Goal: Transaction & Acquisition: Purchase product/service

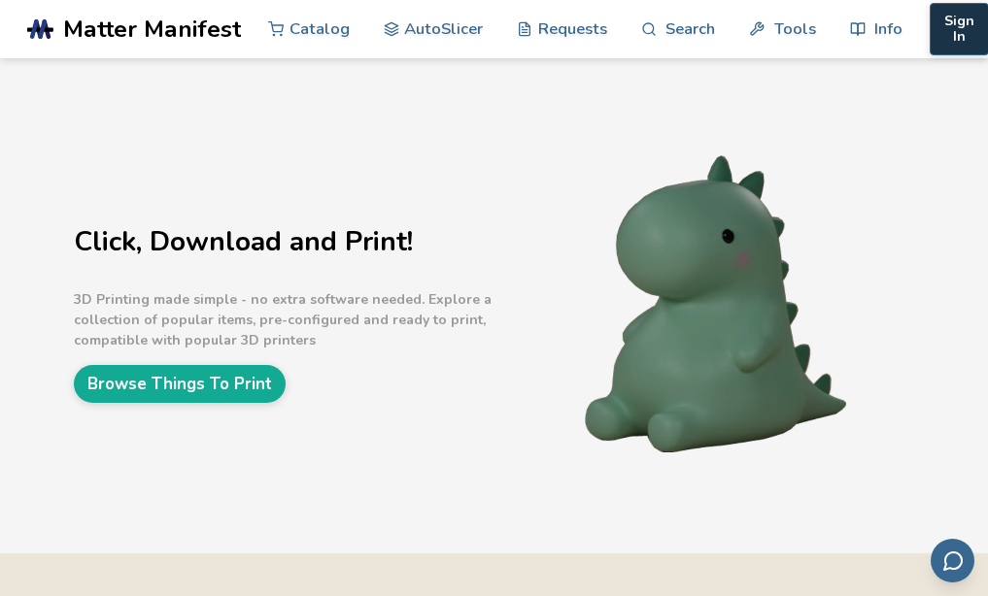
click at [929, 17] on button "Sign In" at bounding box center [958, 29] width 59 height 52
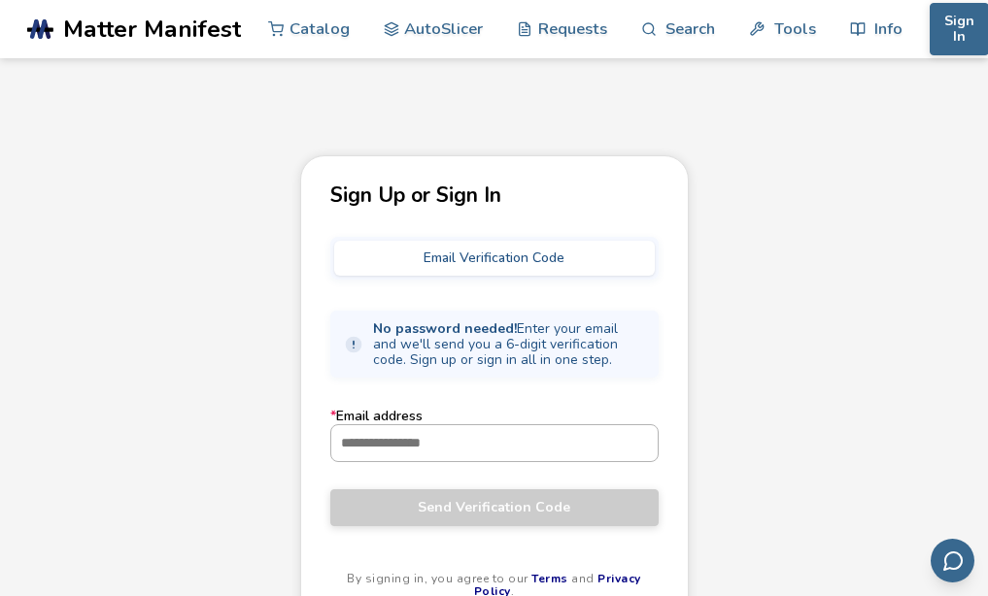
click at [401, 446] on input "* Email address" at bounding box center [494, 442] width 326 height 35
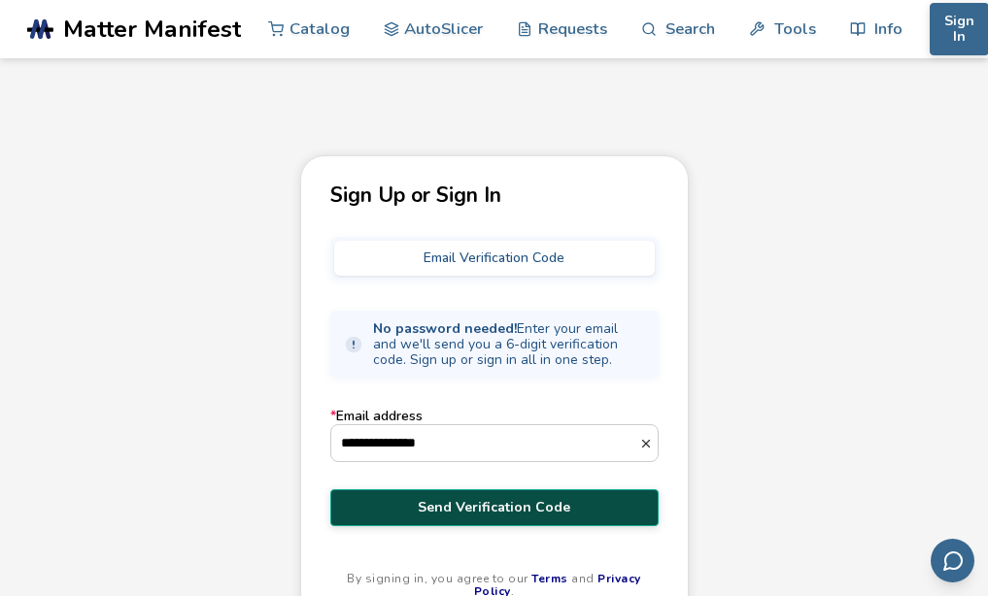
type input "**********"
click at [439, 508] on span "Send Verification Code" at bounding box center [494, 508] width 299 height 16
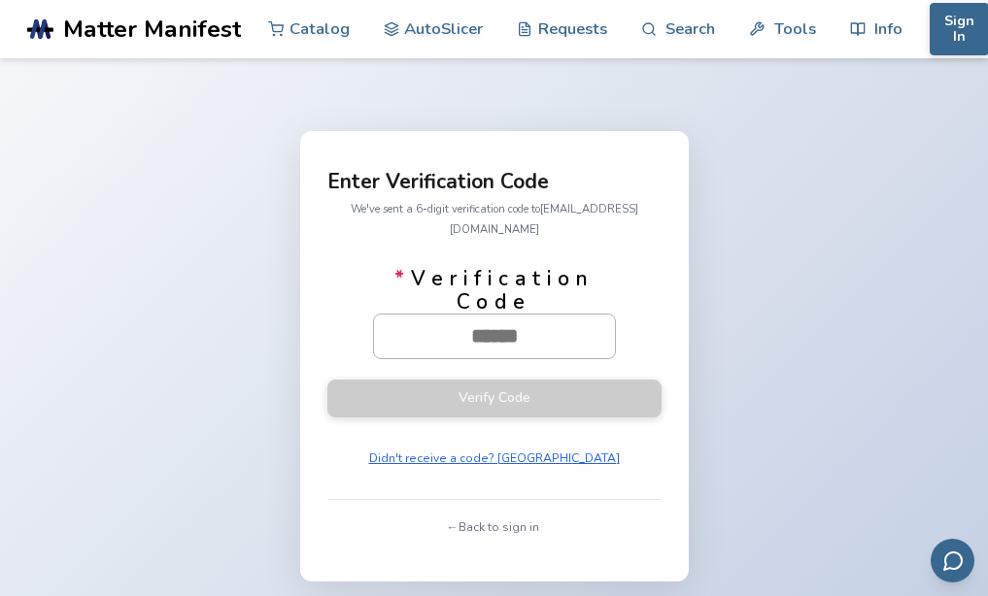
click at [506, 319] on input "* Verification Code" at bounding box center [494, 336] width 241 height 43
paste input "******"
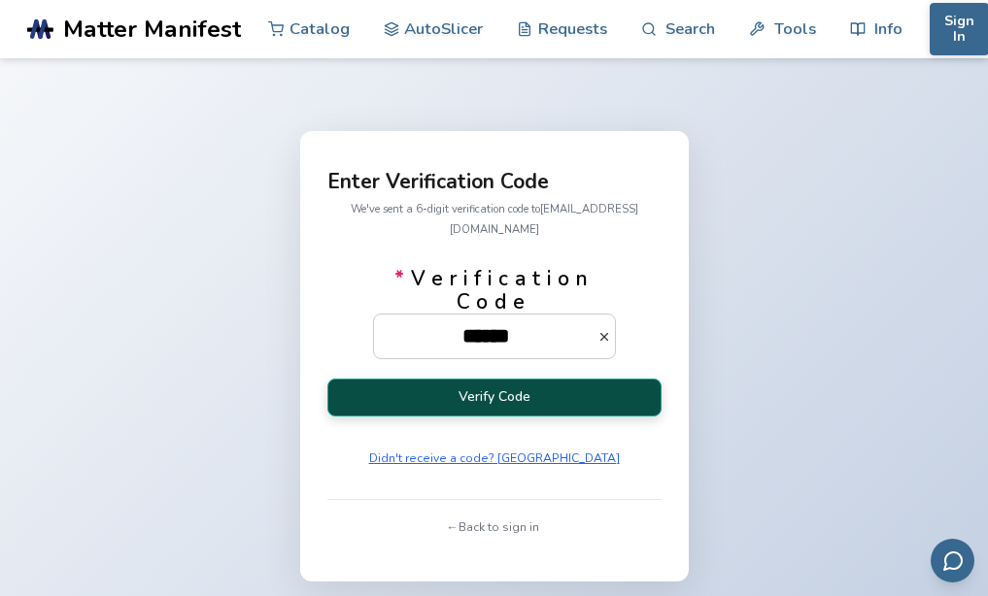
type input "******"
click at [519, 390] on button "Verify Code" at bounding box center [494, 398] width 334 height 38
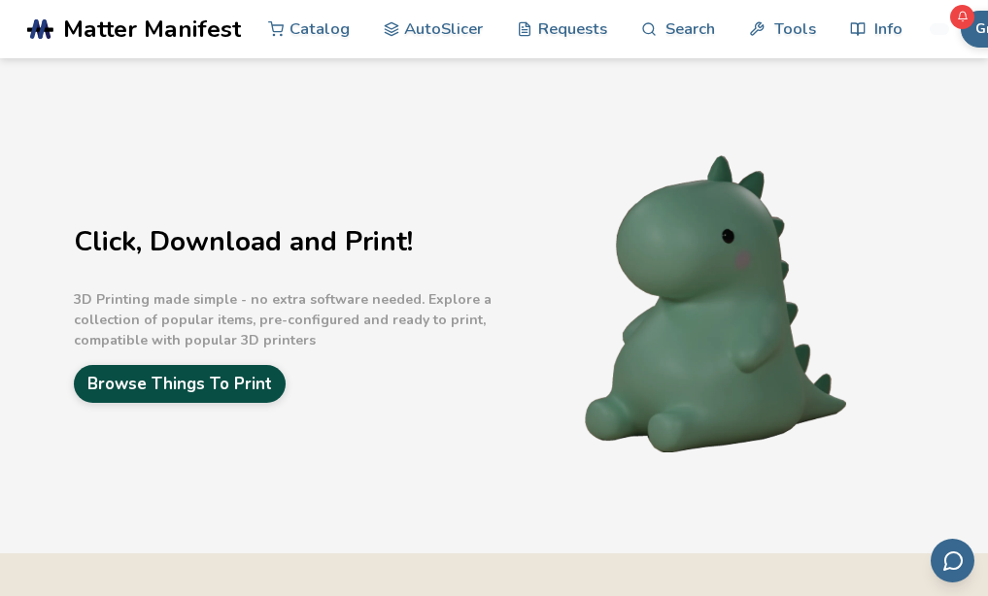
click at [250, 398] on link "Browse Things To Print" at bounding box center [180, 384] width 212 height 38
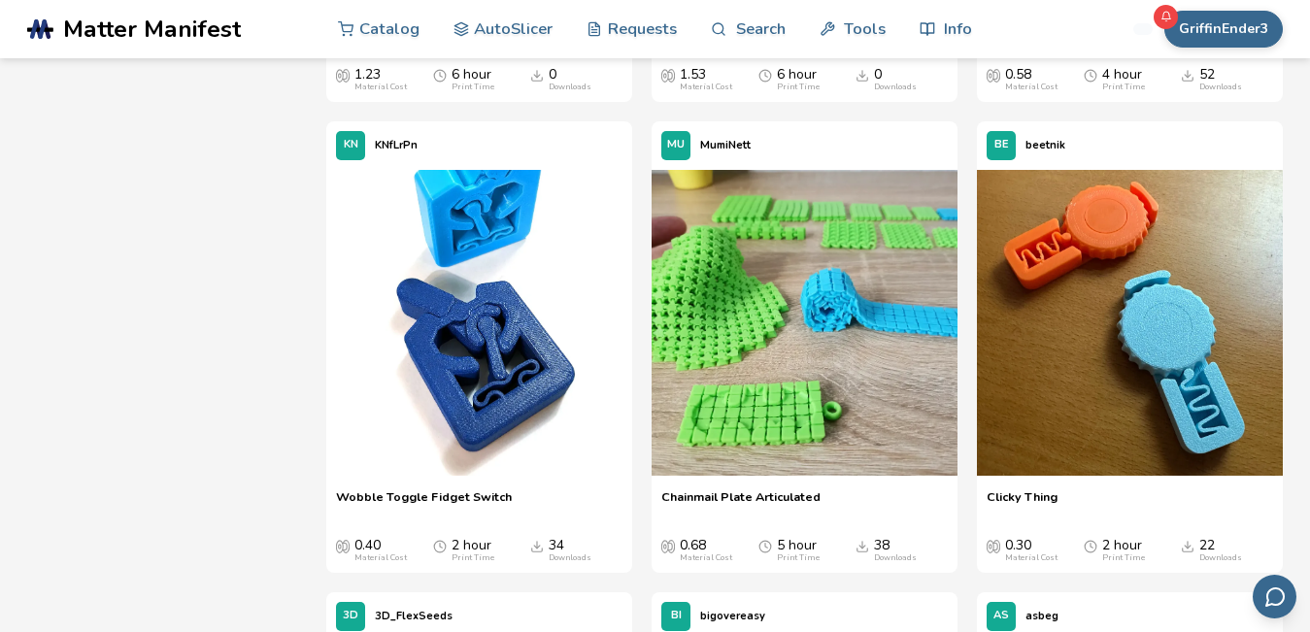
scroll to position [5468, 0]
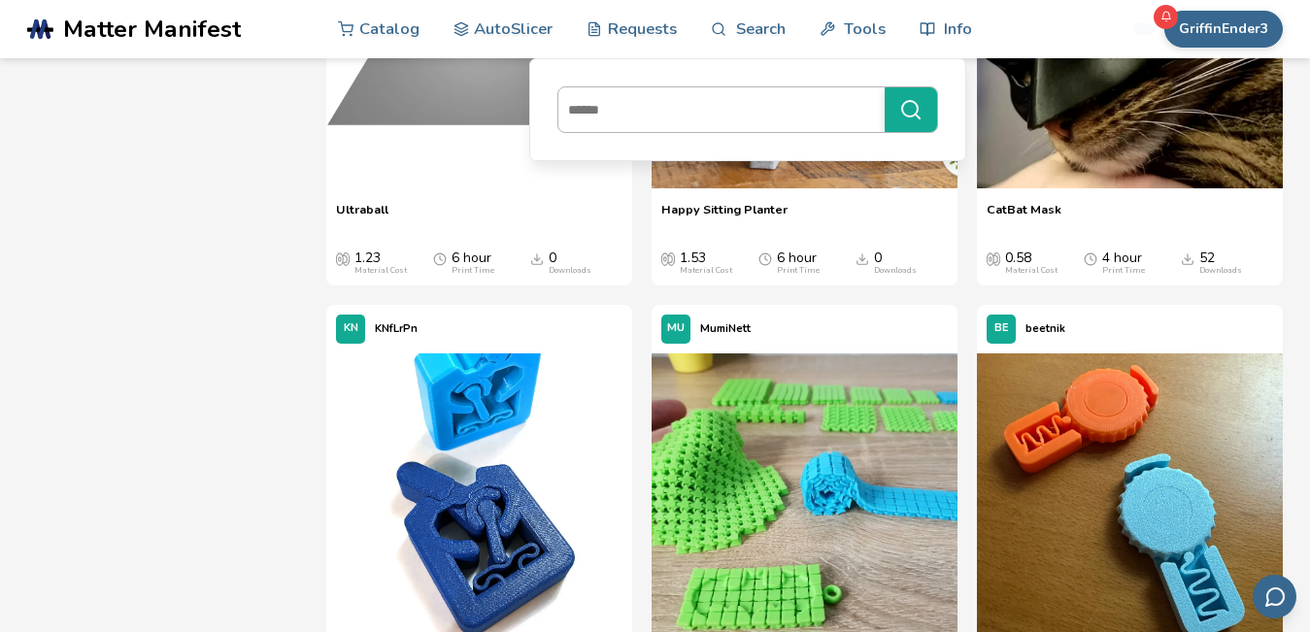
click at [713, 124] on input at bounding box center [716, 109] width 317 height 35
type input "******"
click at [885, 87] on button "******" at bounding box center [911, 109] width 52 height 45
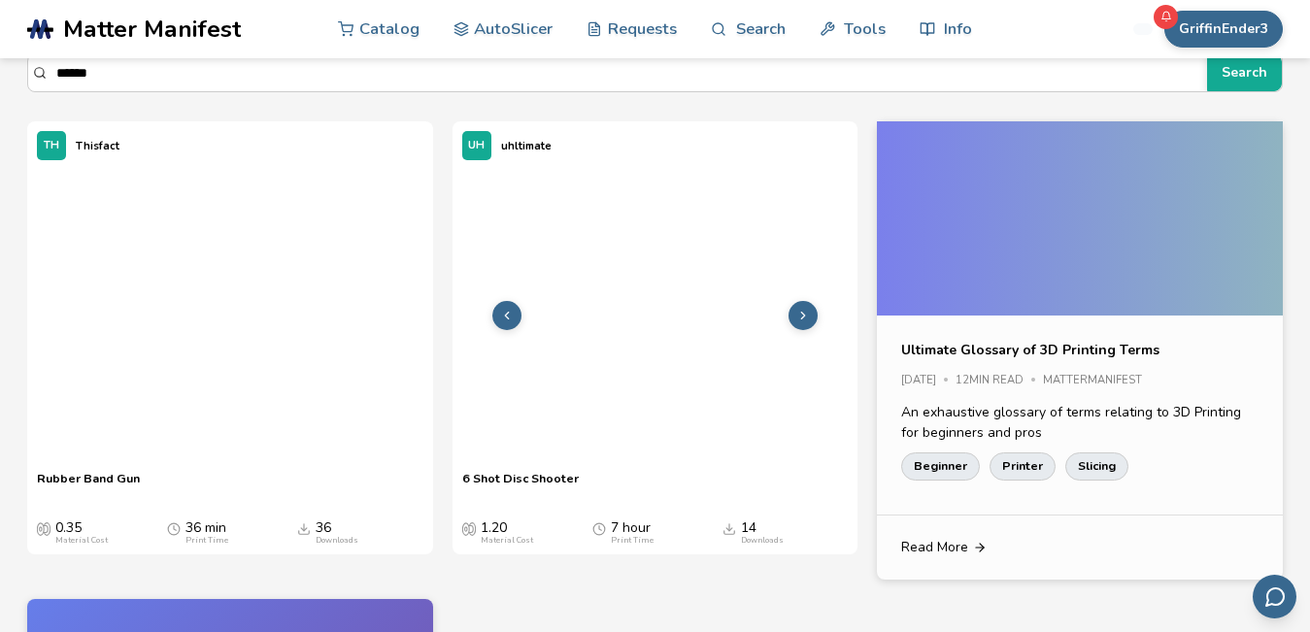
scroll to position [122, 0]
click at [250, 309] on div at bounding box center [230, 314] width 406 height 291
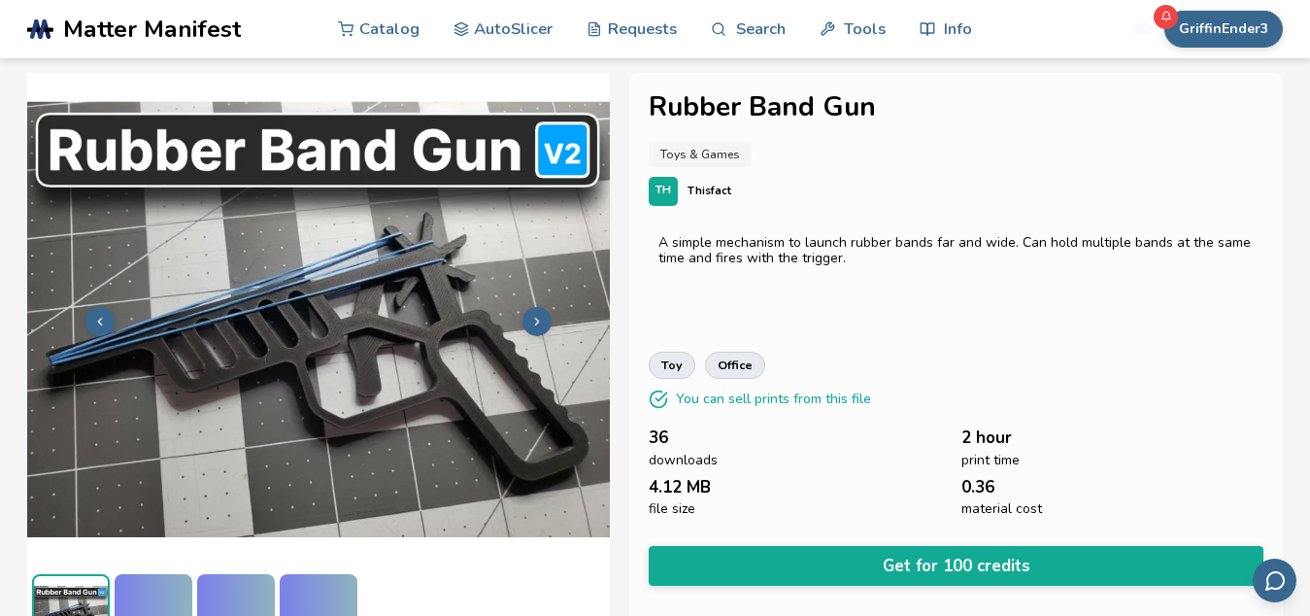
scroll to position [0, 4]
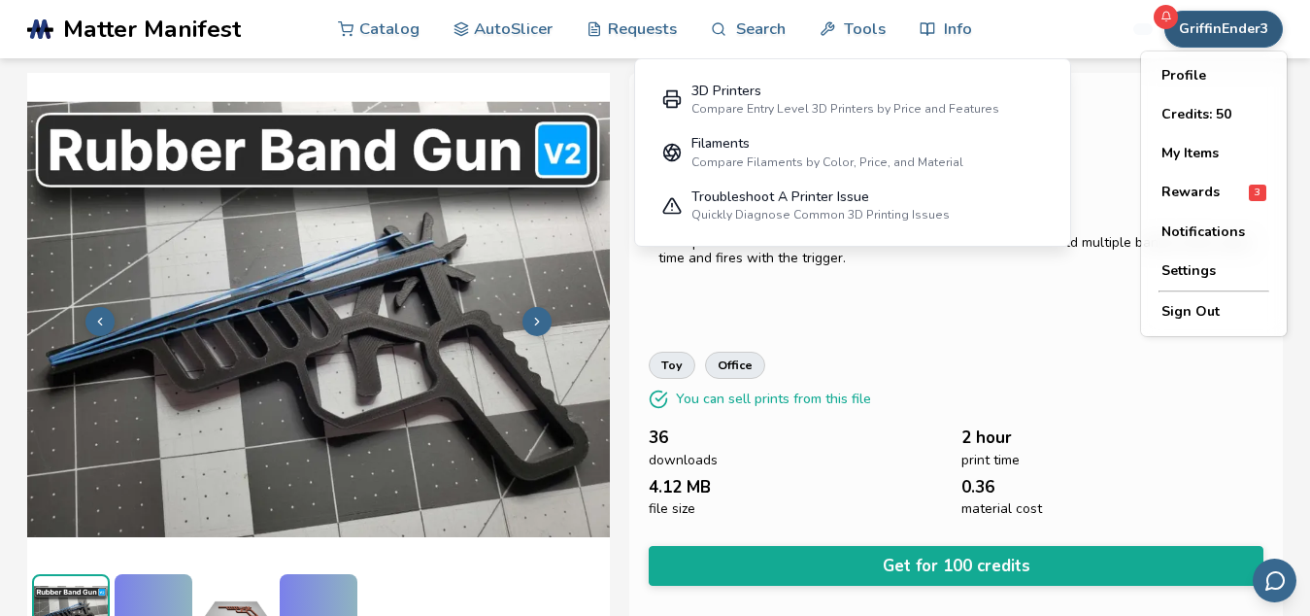
click at [987, 18] on button "GriffinEnder3" at bounding box center [1223, 29] width 118 height 37
click at [987, 117] on button "Credits: 50" at bounding box center [1214, 114] width 136 height 39
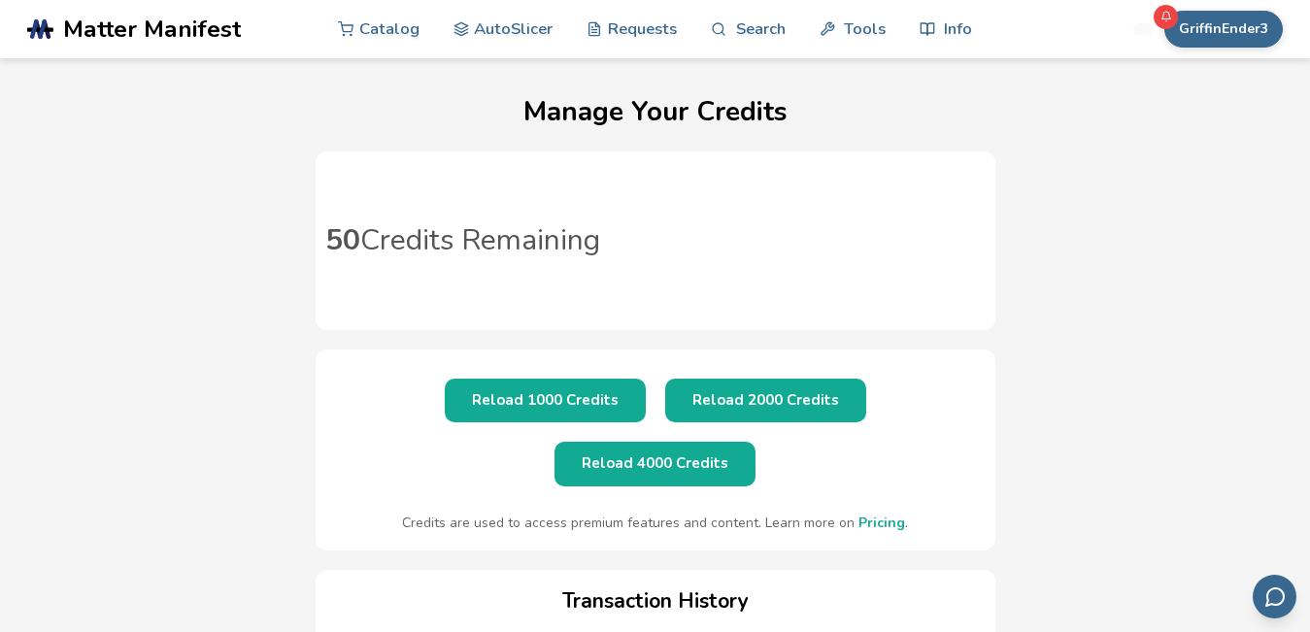
click at [482, 383] on button "Reload 1000 Credits" at bounding box center [545, 401] width 201 height 44
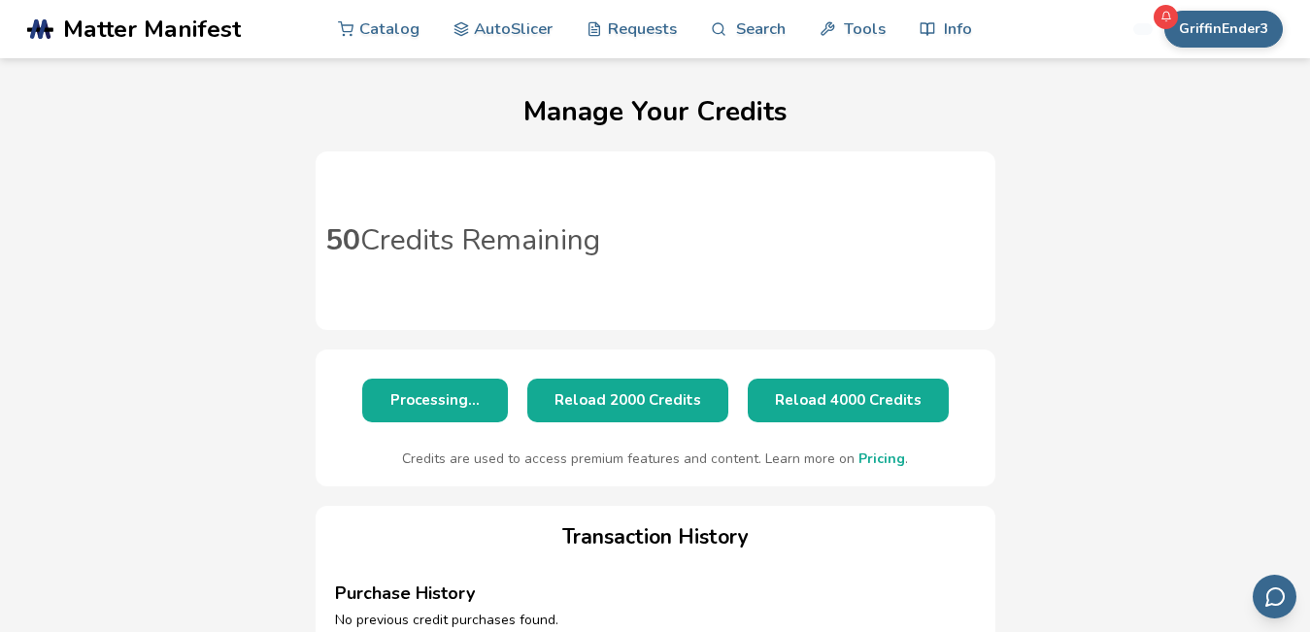
scroll to position [10, 0]
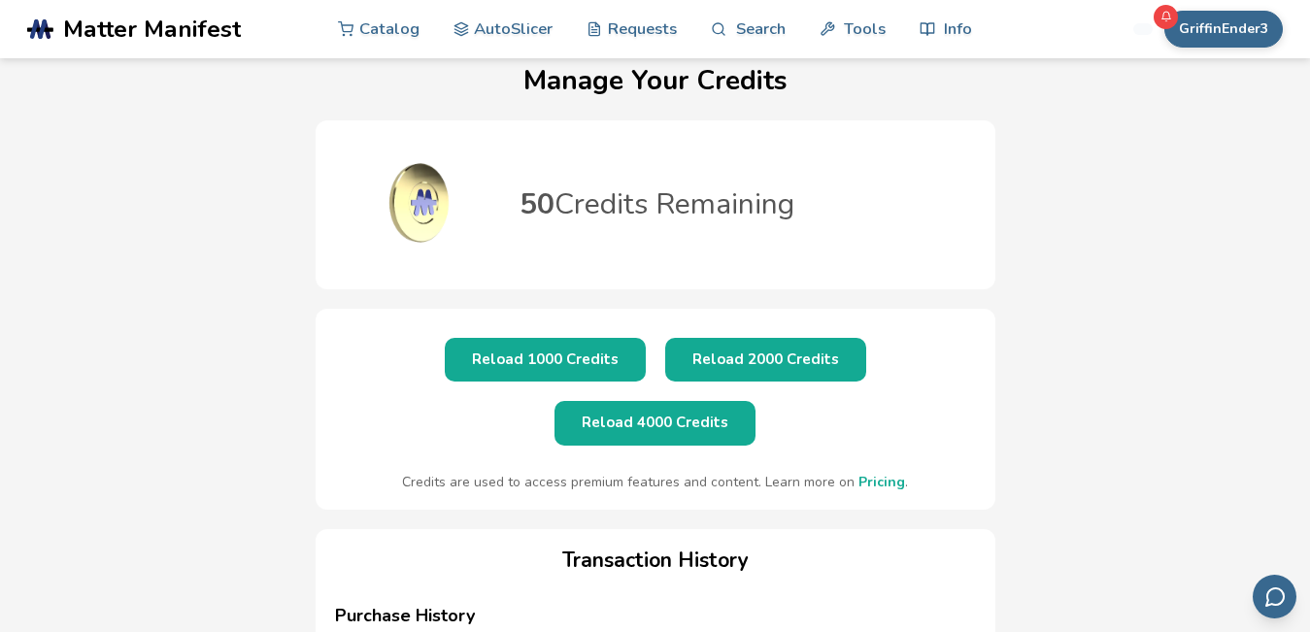
click at [493, 352] on button "Reload 1000 Credits" at bounding box center [545, 360] width 201 height 44
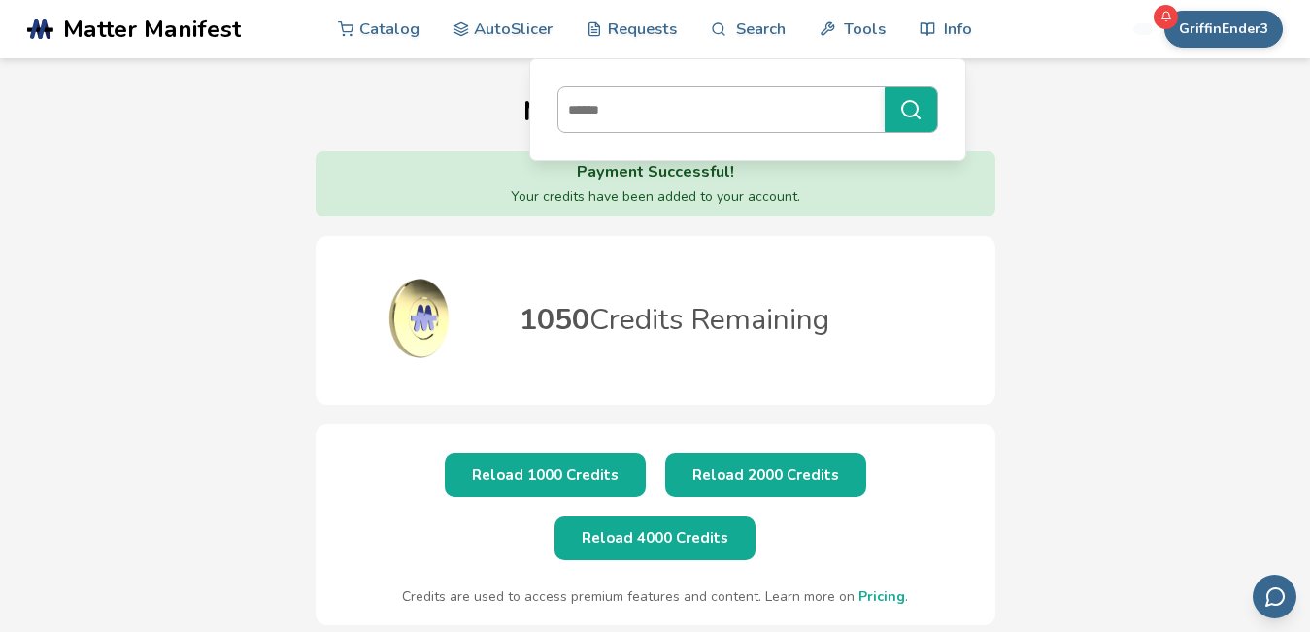
click at [734, 116] on input at bounding box center [716, 109] width 317 height 35
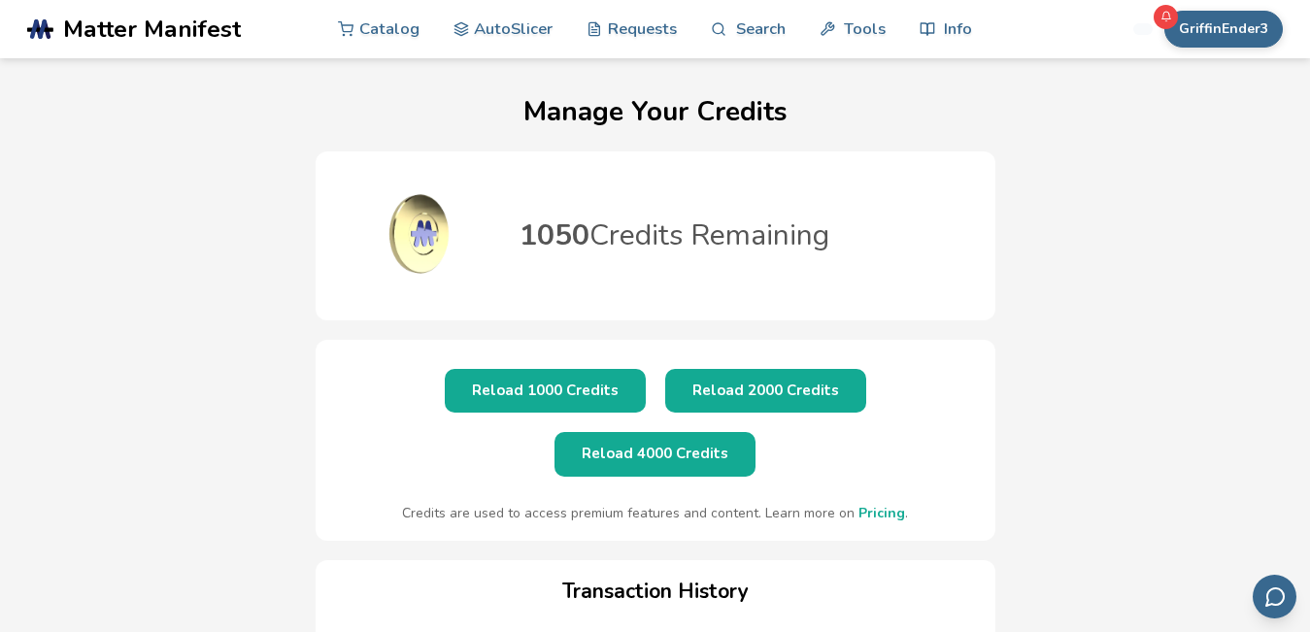
click at [731, 157] on div "1050 Credits Remaining" at bounding box center [656, 235] width 680 height 169
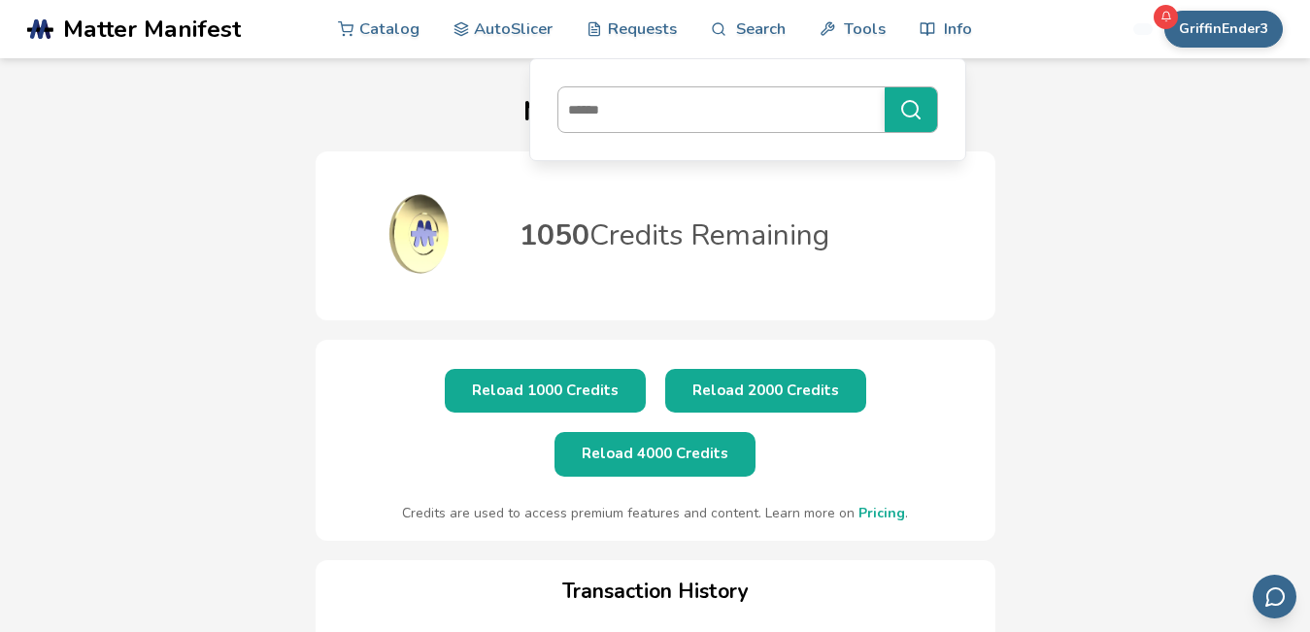
click at [668, 104] on input at bounding box center [716, 109] width 317 height 35
click at [743, 25] on link "Search" at bounding box center [748, 28] width 74 height 58
click at [626, 120] on input at bounding box center [716, 109] width 317 height 35
click at [727, 28] on link "Search" at bounding box center [748, 28] width 74 height 58
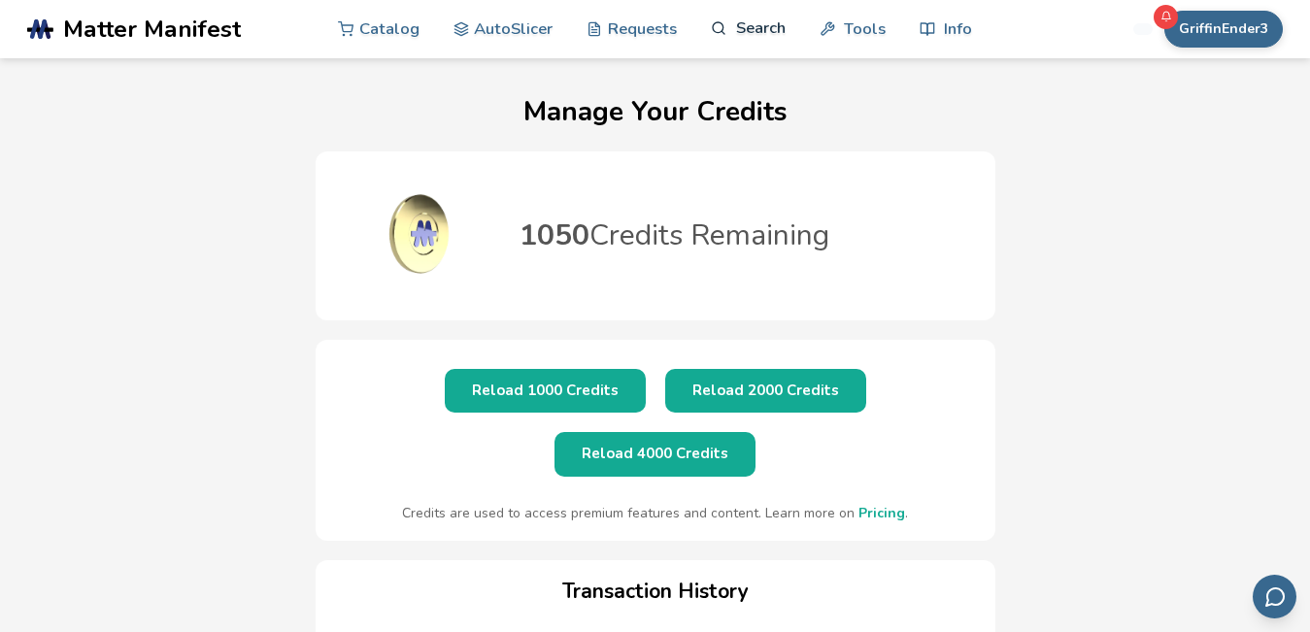
click at [747, 29] on link "Search" at bounding box center [748, 28] width 74 height 58
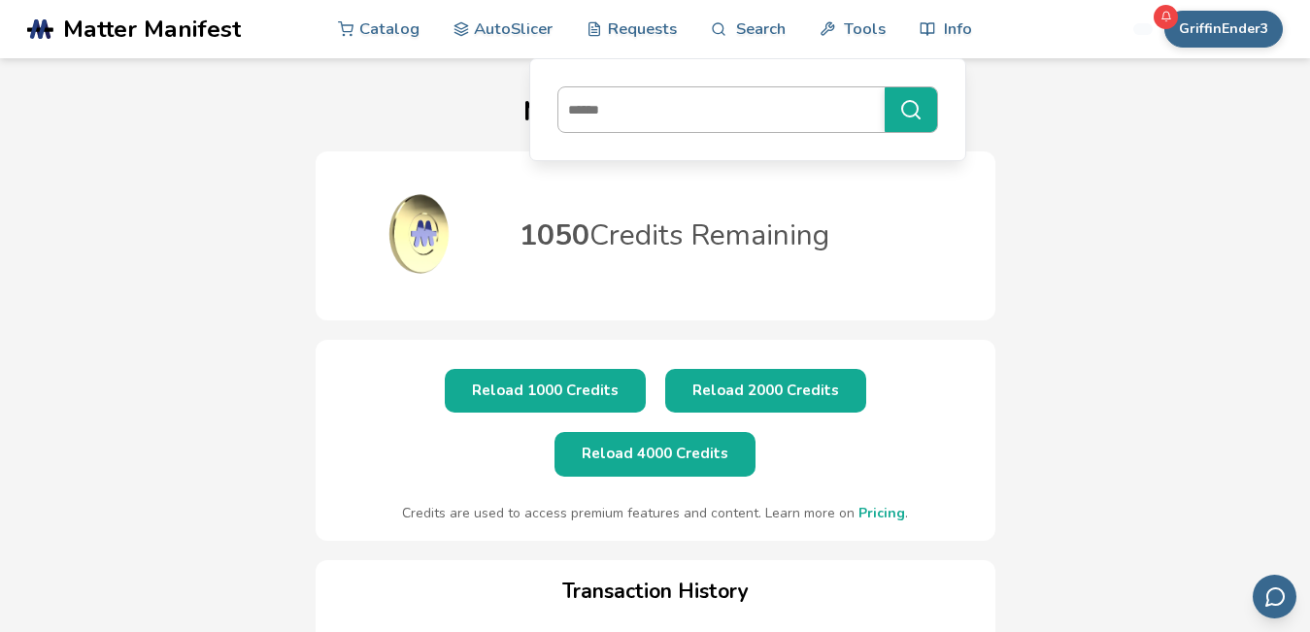
click at [625, 99] on input at bounding box center [716, 109] width 317 height 35
click at [696, 108] on input at bounding box center [716, 109] width 317 height 35
type input "**********"
click at [885, 87] on button "**********" at bounding box center [911, 109] width 52 height 45
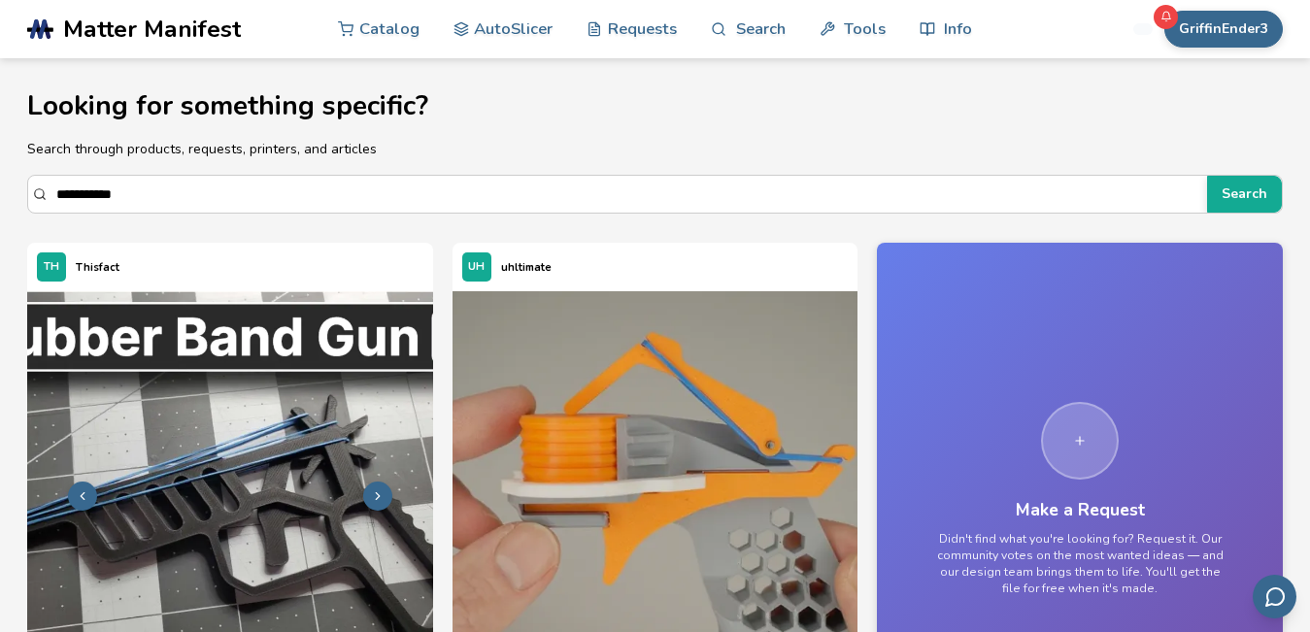
click at [157, 463] on img at bounding box center [230, 494] width 406 height 406
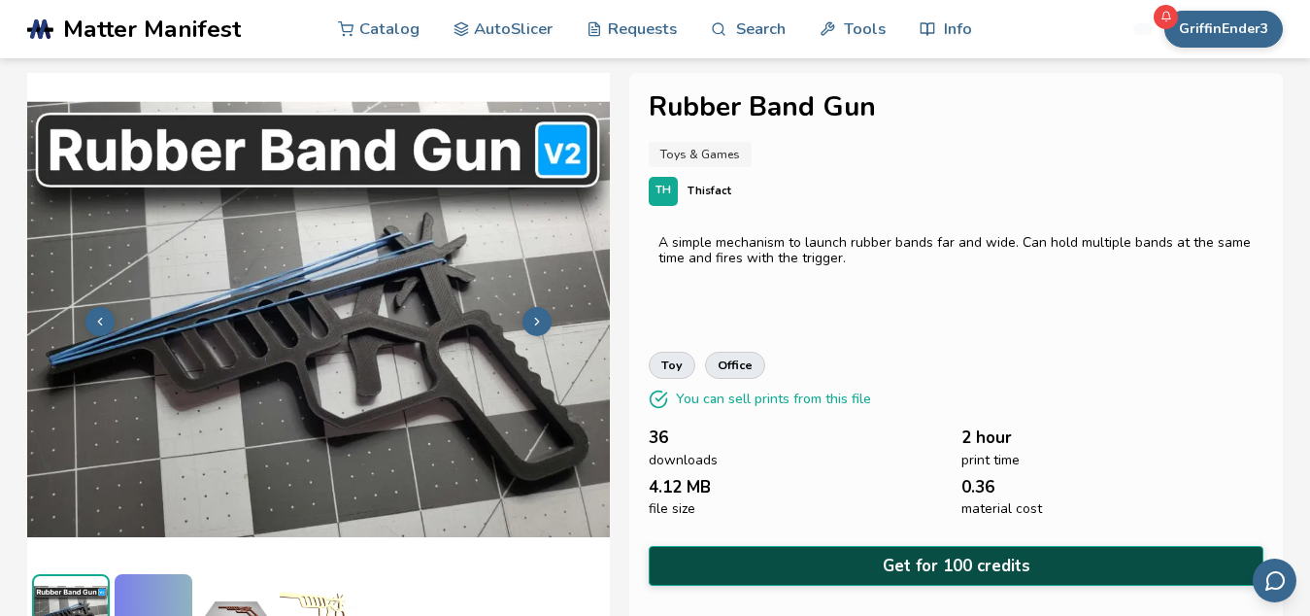
click at [883, 553] on button "Get for 100 credits" at bounding box center [956, 566] width 615 height 40
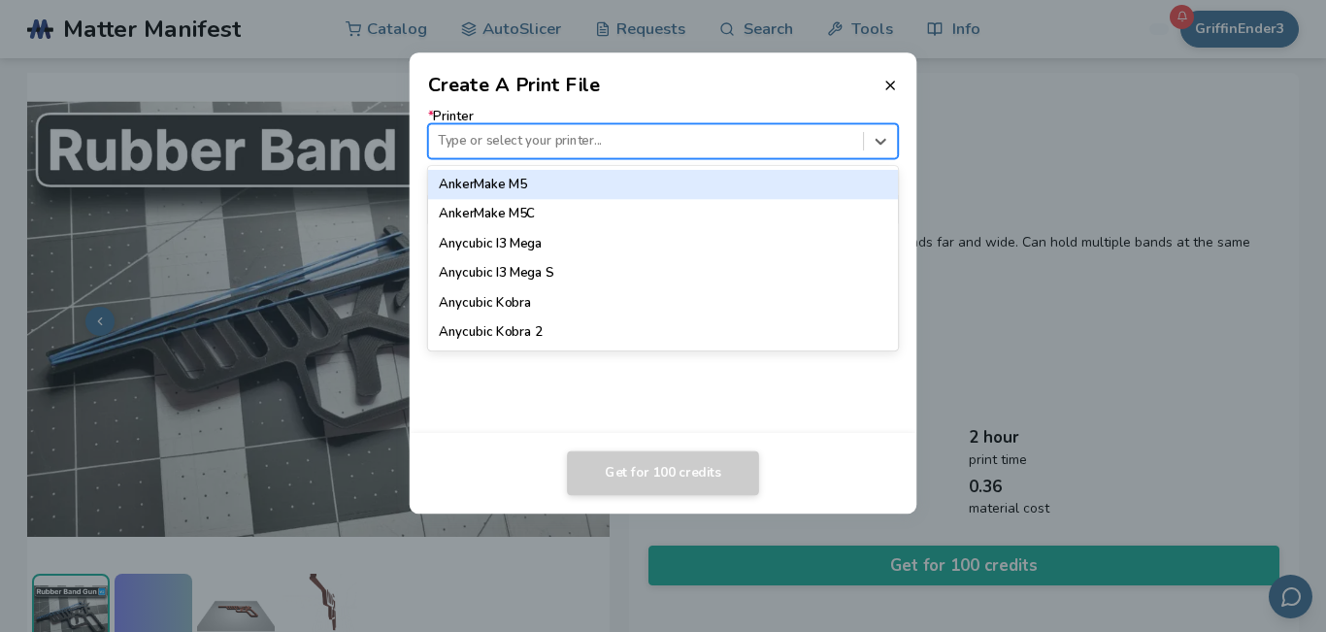
click at [657, 133] on div at bounding box center [646, 141] width 416 height 18
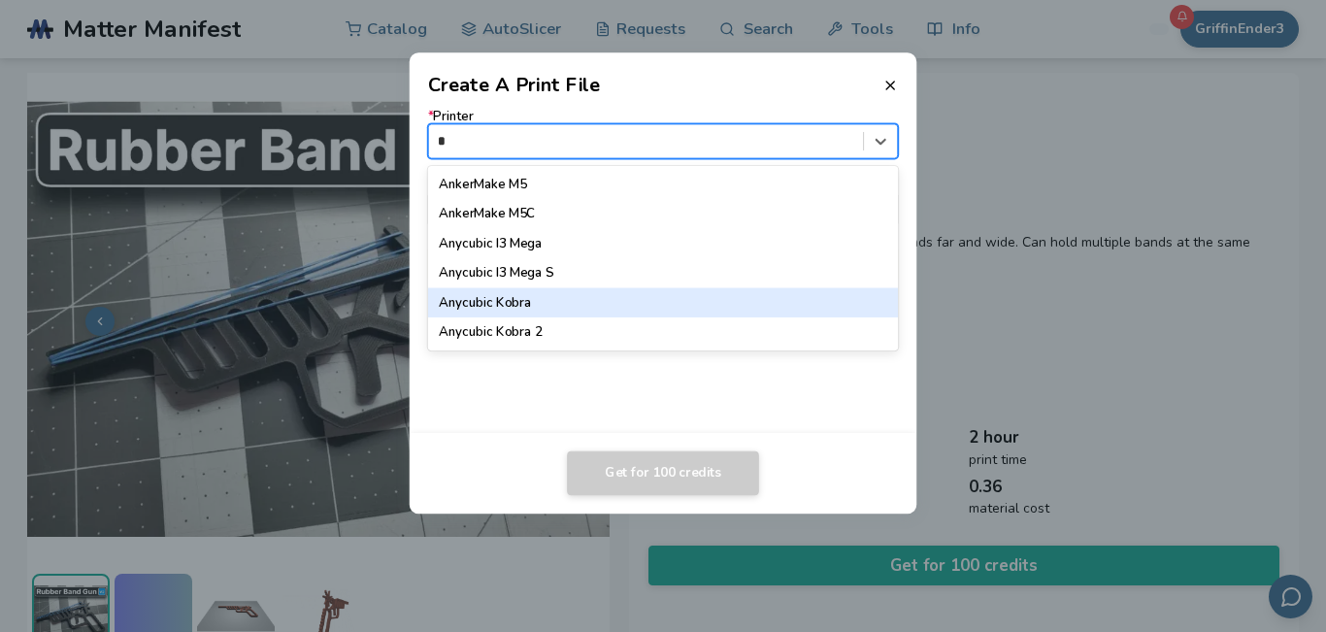
type input "**"
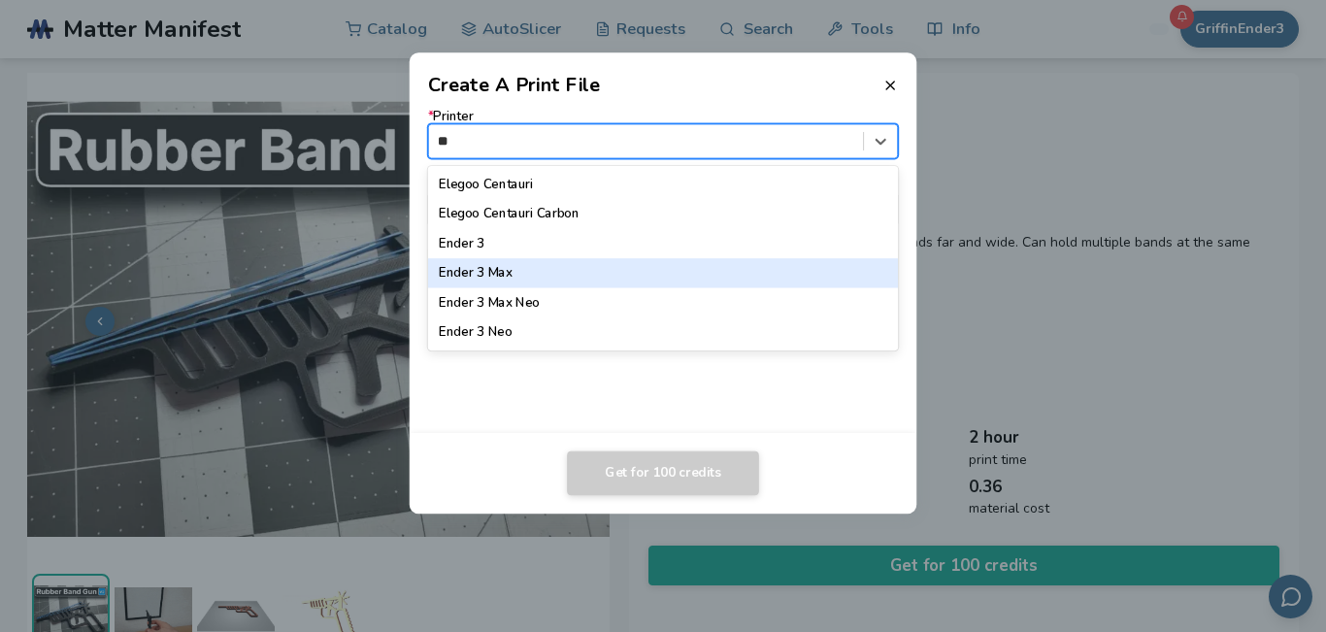
click at [502, 230] on div "Ender 3" at bounding box center [663, 243] width 470 height 29
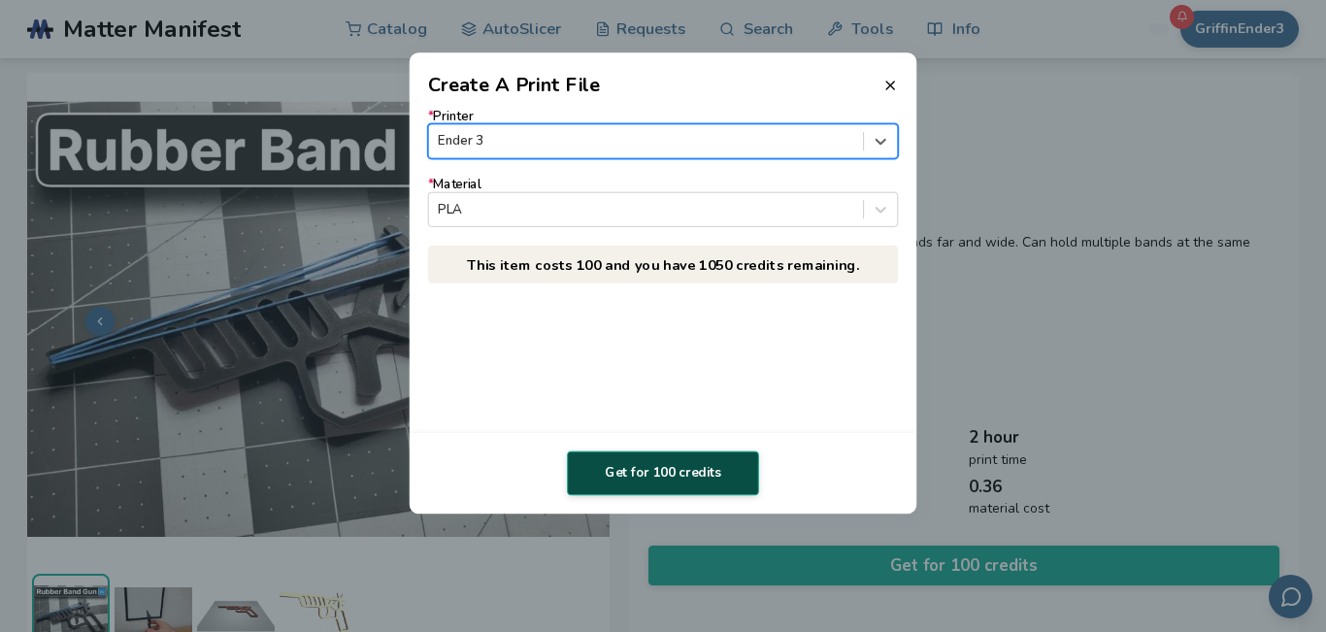
click at [701, 473] on button "Get for 100 credits" at bounding box center [663, 474] width 192 height 45
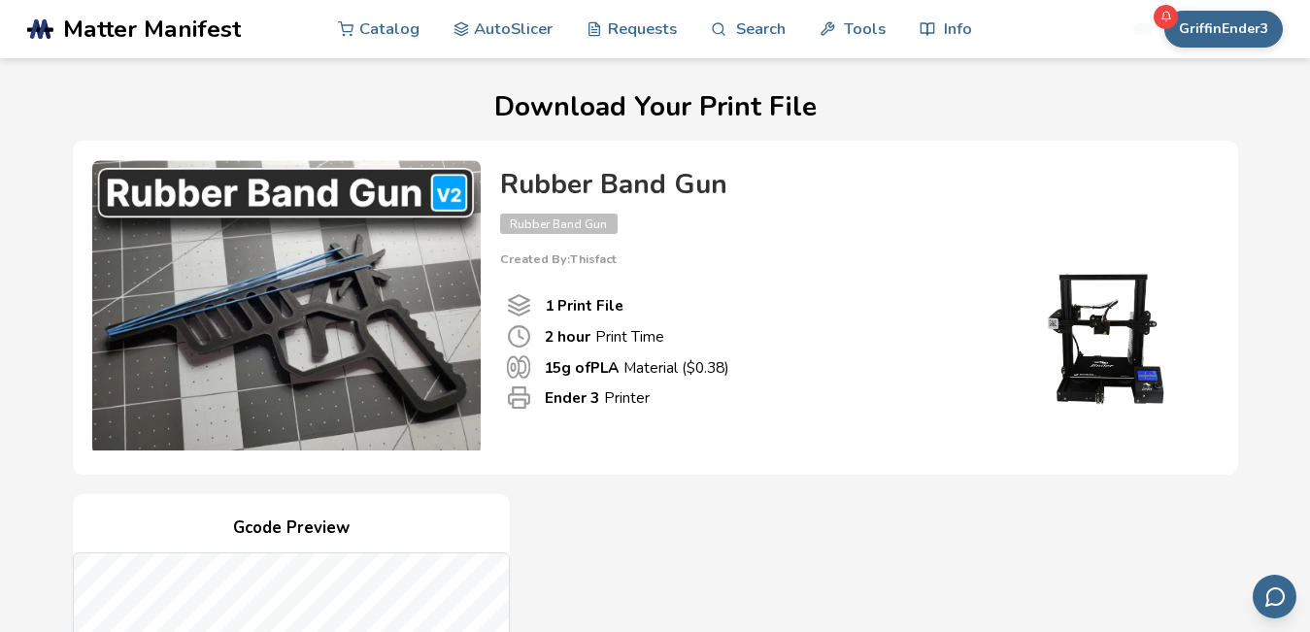
click at [932, 355] on div "15 g of PLA Material ($ 0.38 )" at bounding box center [739, 366] width 464 height 23
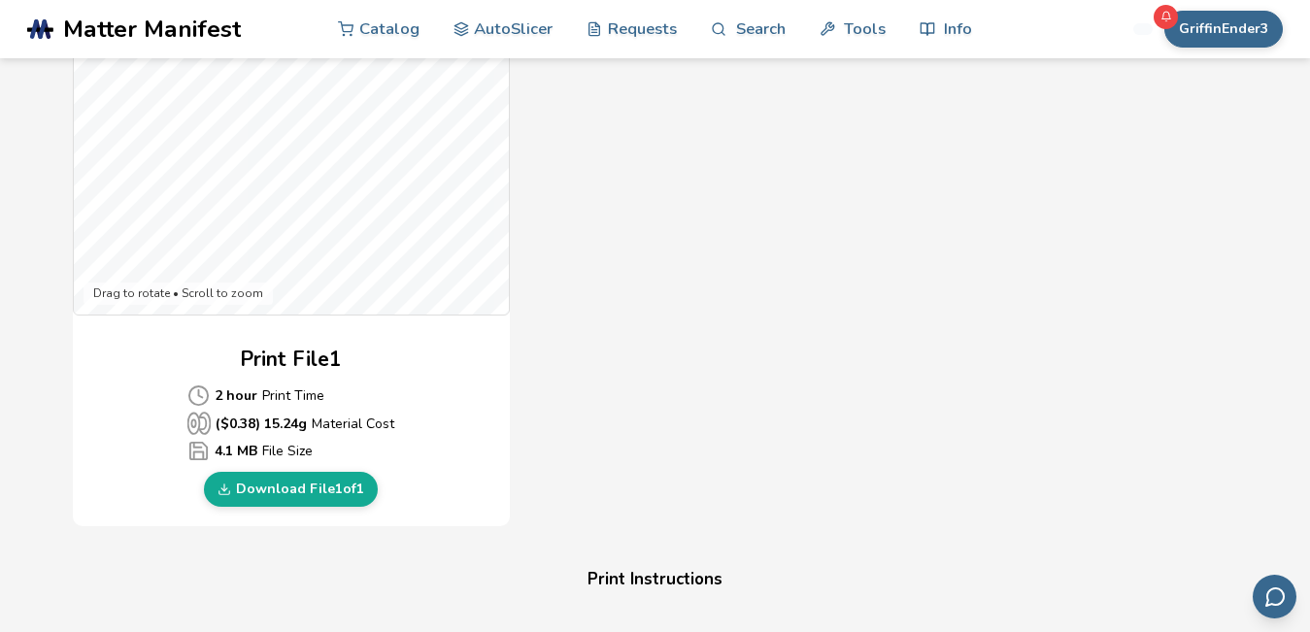
scroll to position [675, 0]
click at [306, 492] on link "Download File 1 of 1" at bounding box center [291, 488] width 174 height 35
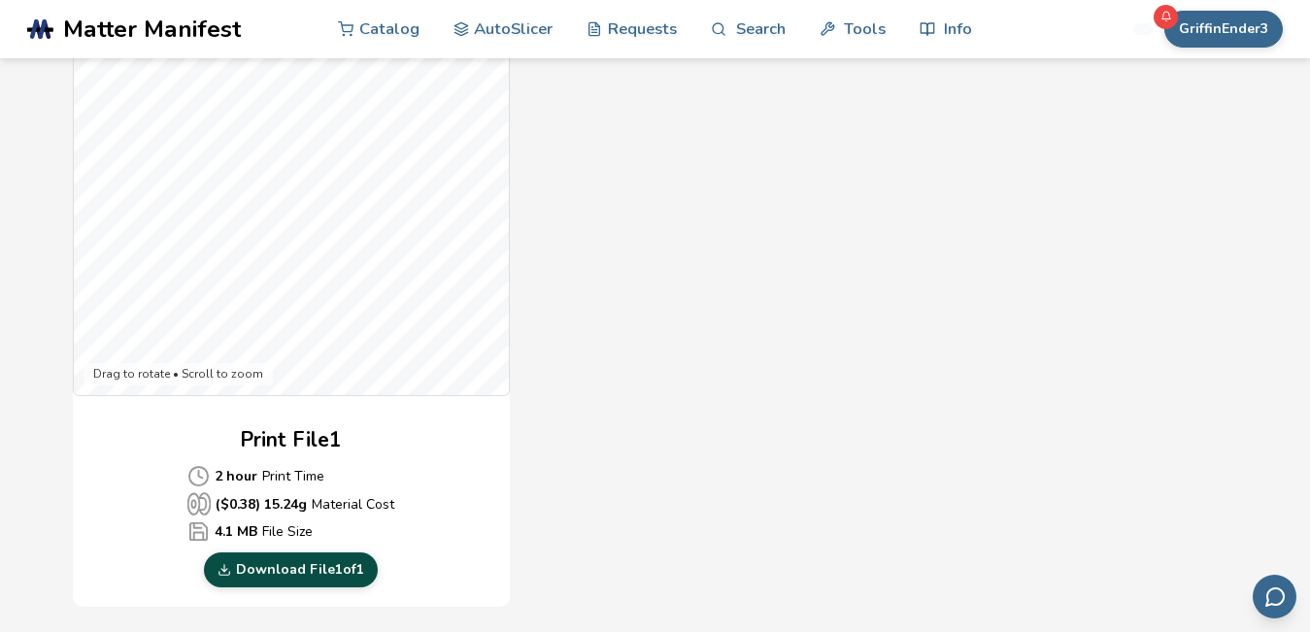
scroll to position [594, 0]
